Goal: Transaction & Acquisition: Purchase product/service

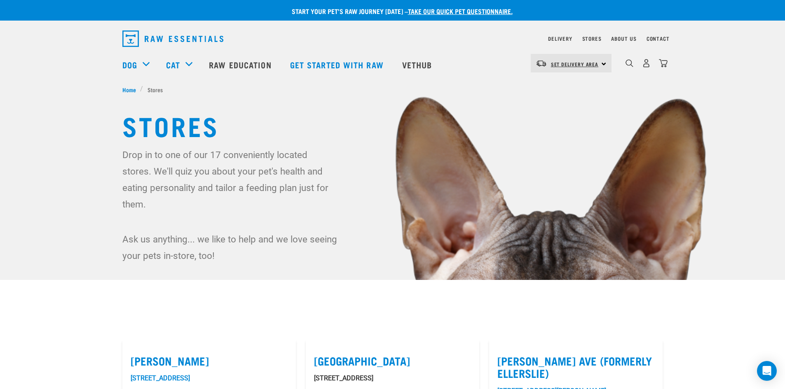
click at [580, 65] on span "Set Delivery Area" at bounding box center [575, 64] width 48 height 3
click at [572, 85] on link "[GEOGRAPHIC_DATA]" at bounding box center [570, 86] width 79 height 18
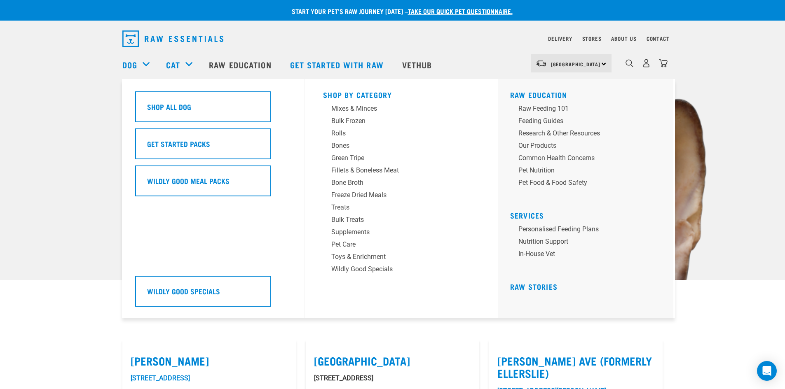
click at [144, 64] on div "Dog" at bounding box center [139, 64] width 35 height 33
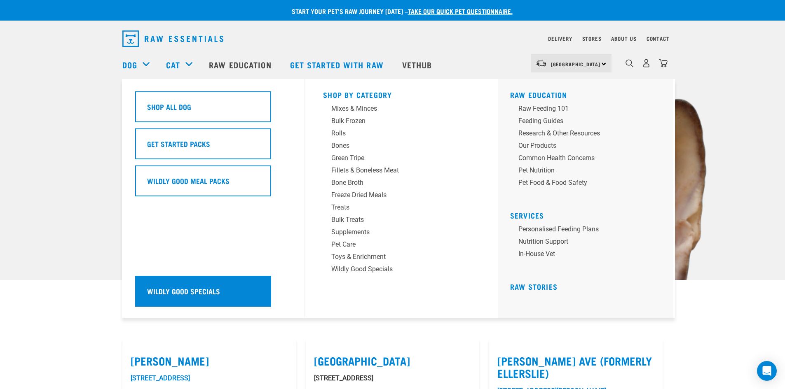
click at [193, 285] on div "Wildly Good Specials" at bounding box center [203, 291] width 136 height 31
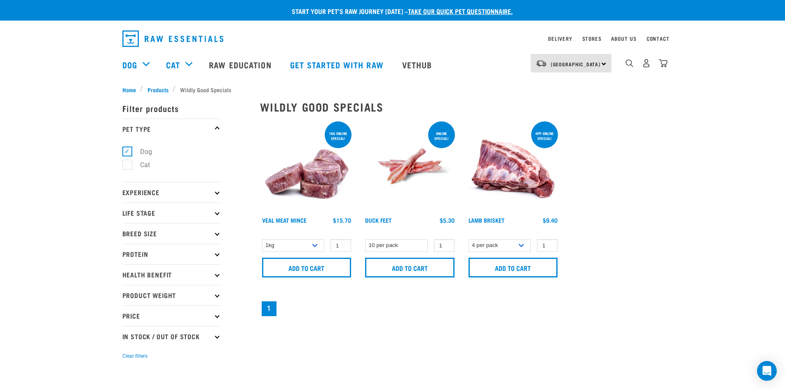
click at [178, 192] on p "Experience" at bounding box center [171, 192] width 99 height 21
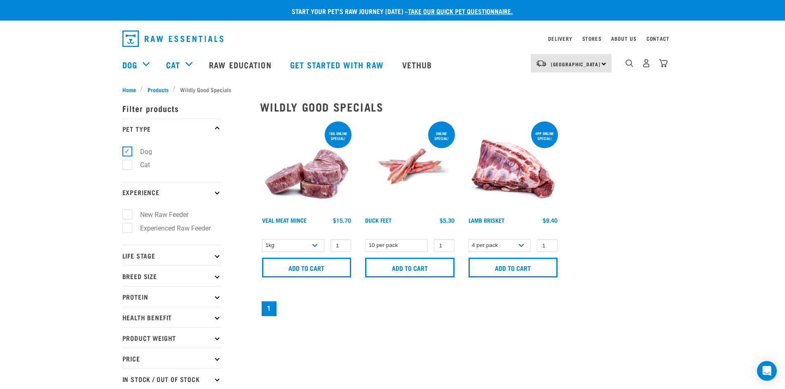
click at [178, 192] on p "Experience" at bounding box center [171, 192] width 99 height 21
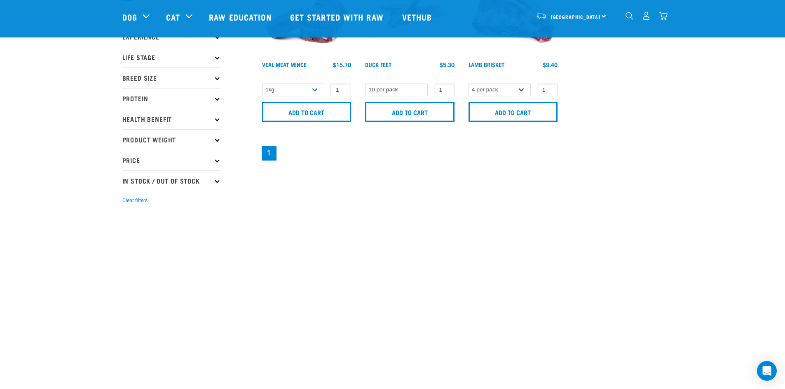
scroll to position [124, 0]
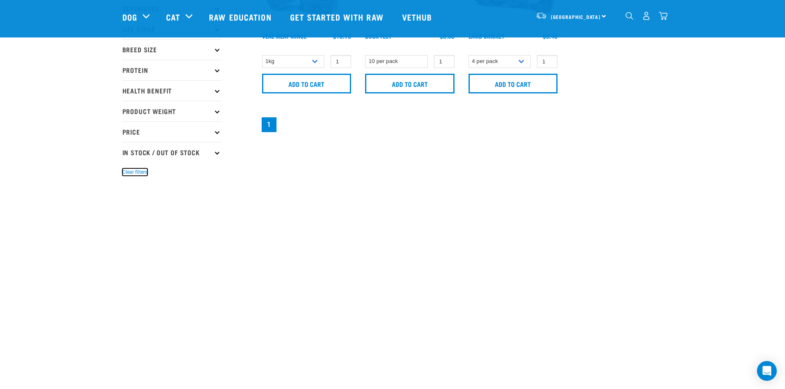
click at [140, 170] on button "Clear filters" at bounding box center [134, 171] width 25 height 7
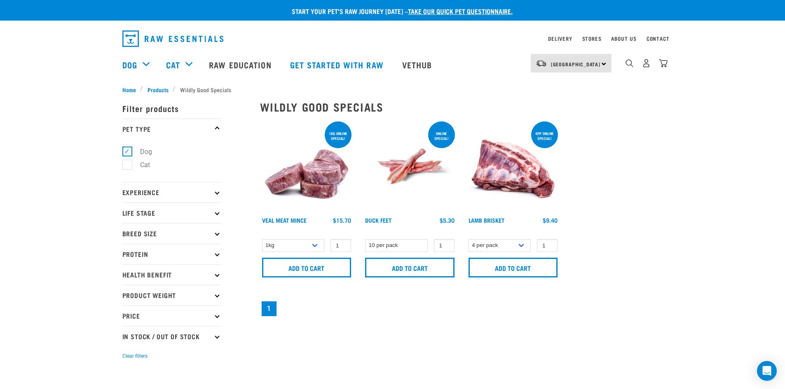
click at [156, 89] on div "× Filter products Pet Type Dog Cat Experience New Raw Feeder Experienced Raw Fe…" at bounding box center [186, 231] width 138 height 285
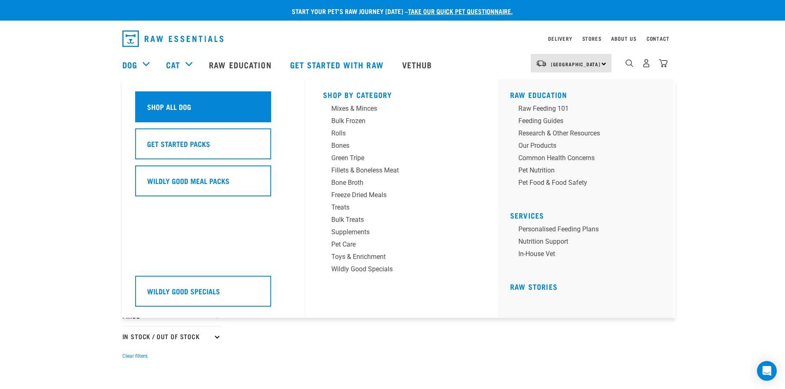
click at [152, 108] on h5 "Shop All Dog" at bounding box center [169, 106] width 44 height 11
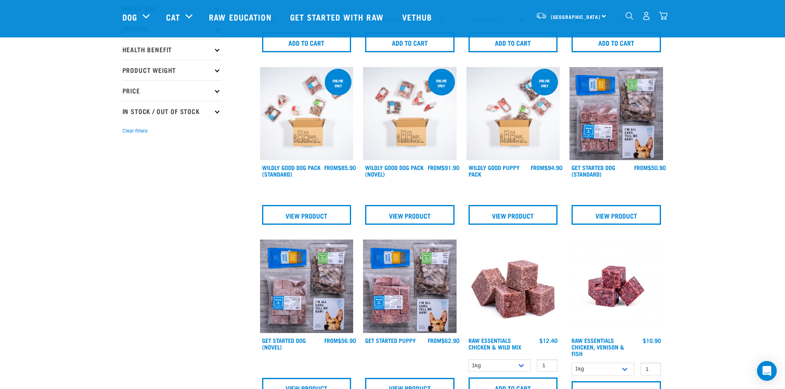
scroll to position [124, 0]
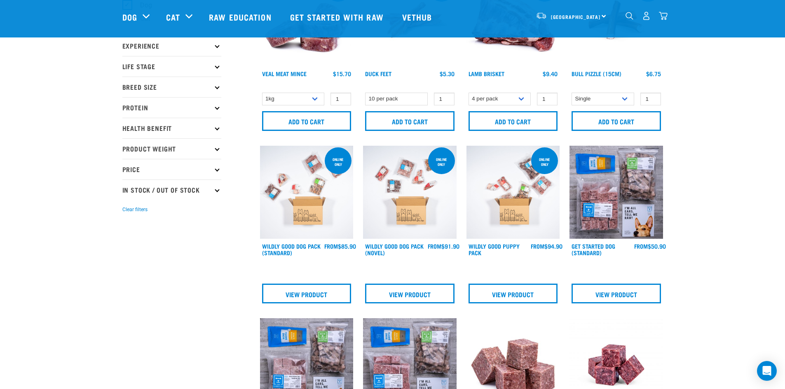
scroll to position [0, 0]
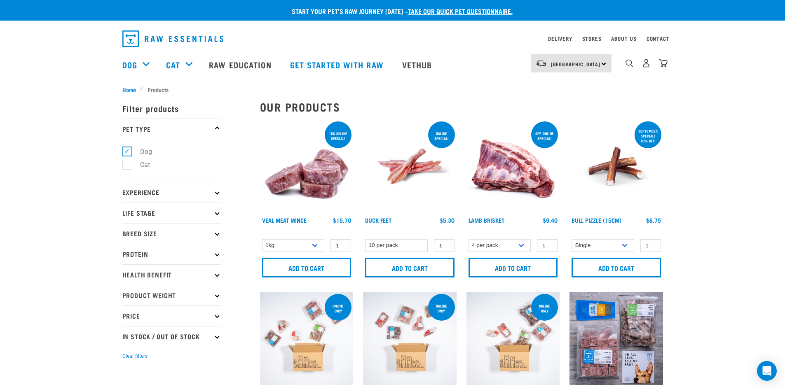
click at [152, 256] on p "Protein" at bounding box center [171, 254] width 99 height 21
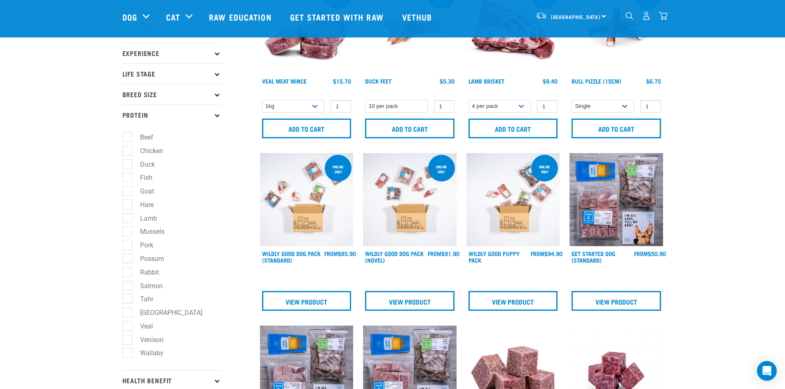
scroll to position [82, 0]
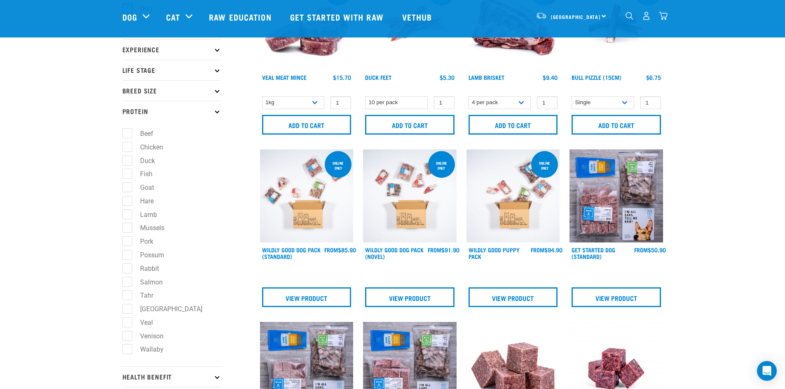
click at [127, 350] on label "Wallaby" at bounding box center [147, 349] width 40 height 10
click at [126, 350] on input "Wallaby" at bounding box center [124, 348] width 5 height 5
checkbox input "true"
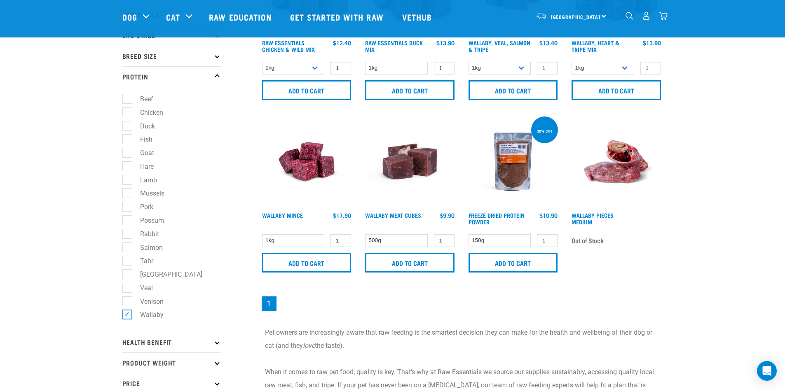
scroll to position [124, 0]
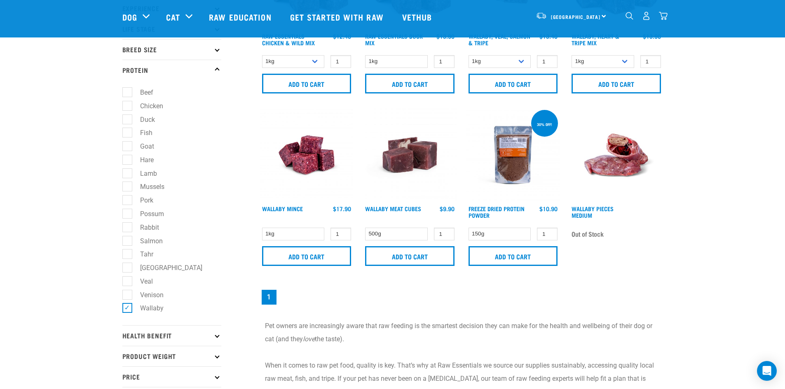
click at [127, 255] on label "Tahr" at bounding box center [142, 254] width 30 height 10
click at [124, 255] on input "Tahr" at bounding box center [124, 252] width 5 height 5
checkbox input "true"
click at [128, 308] on label "Wallaby" at bounding box center [147, 308] width 40 height 10
click at [128, 308] on input "Wallaby" at bounding box center [124, 306] width 5 height 5
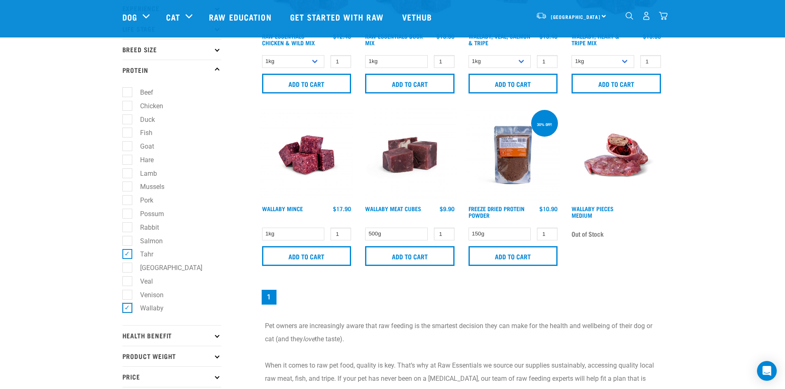
checkbox input "false"
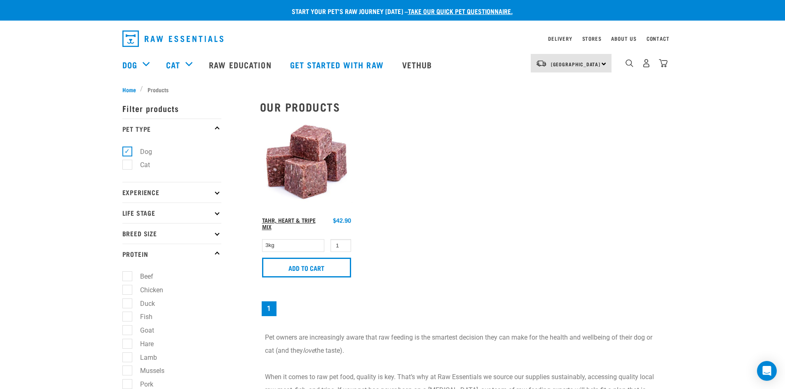
click at [304, 222] on link "Tahr, Heart & Tripe Mix" at bounding box center [289, 223] width 54 height 9
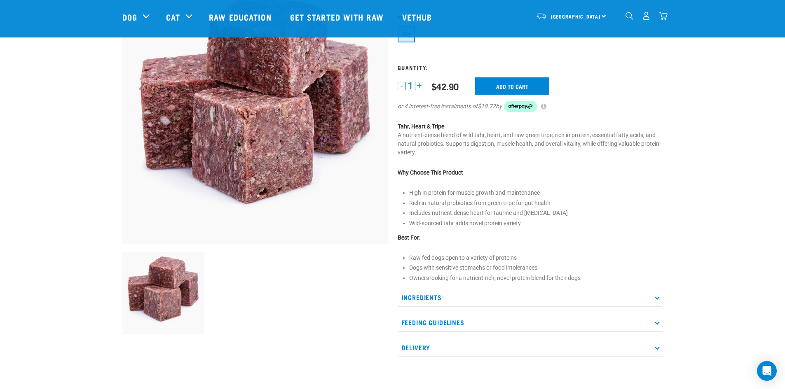
scroll to position [82, 0]
click at [471, 302] on p "Ingredients" at bounding box center [529, 297] width 265 height 19
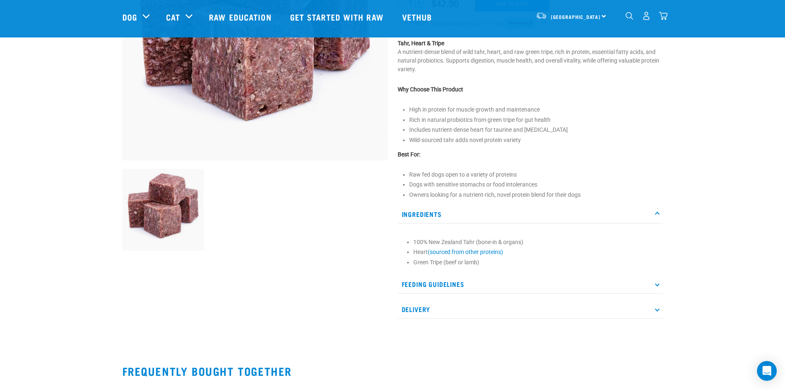
scroll to position [0, 0]
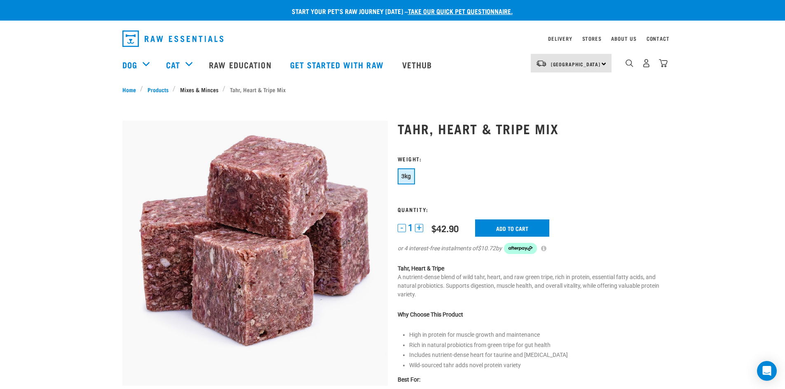
click at [203, 91] on link "Mixes & Minces" at bounding box center [198, 89] width 47 height 9
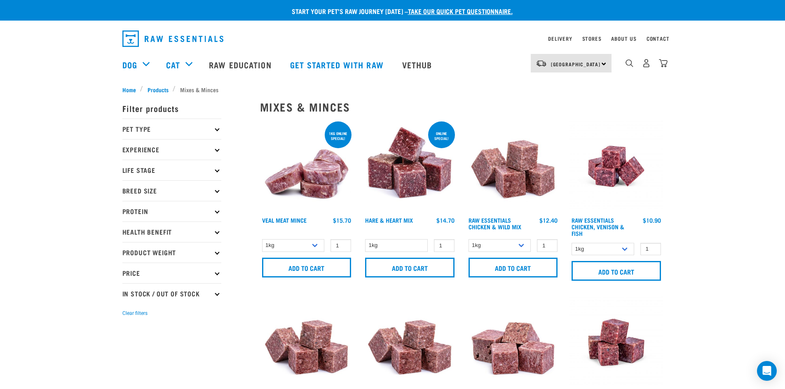
click at [187, 275] on p "Price" at bounding box center [171, 273] width 99 height 21
click at [127, 295] on label "Under $20" at bounding box center [150, 296] width 46 height 10
click at [126, 295] on input "Under $20" at bounding box center [124, 294] width 5 height 5
checkbox input "true"
